Goal: Check status

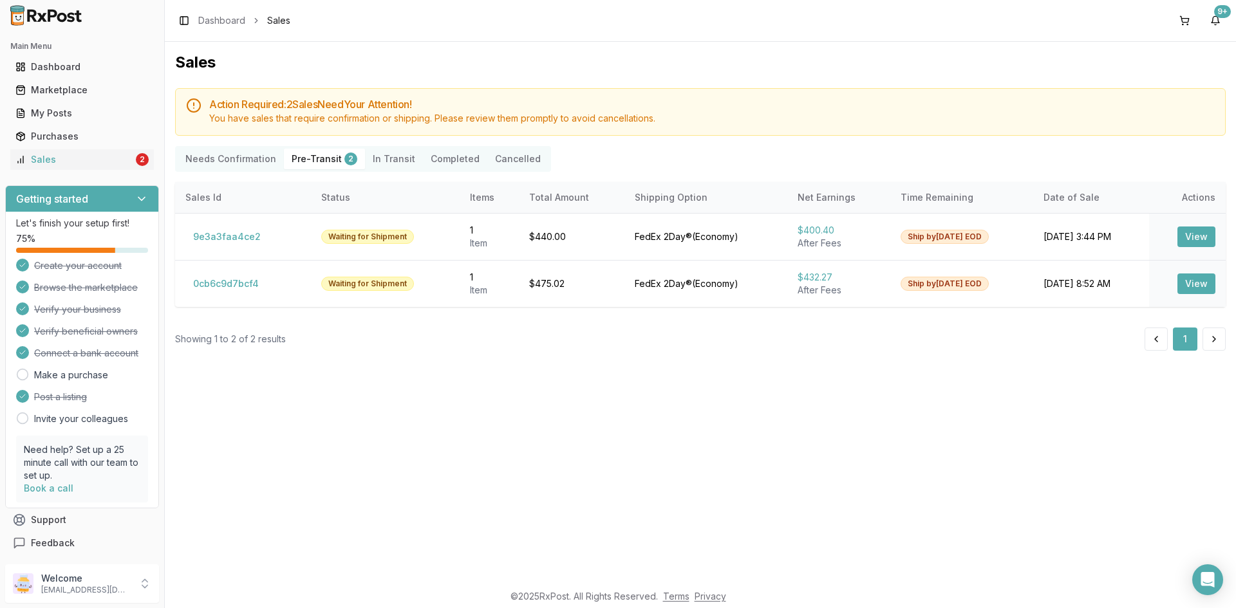
click at [198, 162] on Confirmation "Needs Confirmation" at bounding box center [231, 159] width 106 height 21
